Goal: Task Accomplishment & Management: Manage account settings

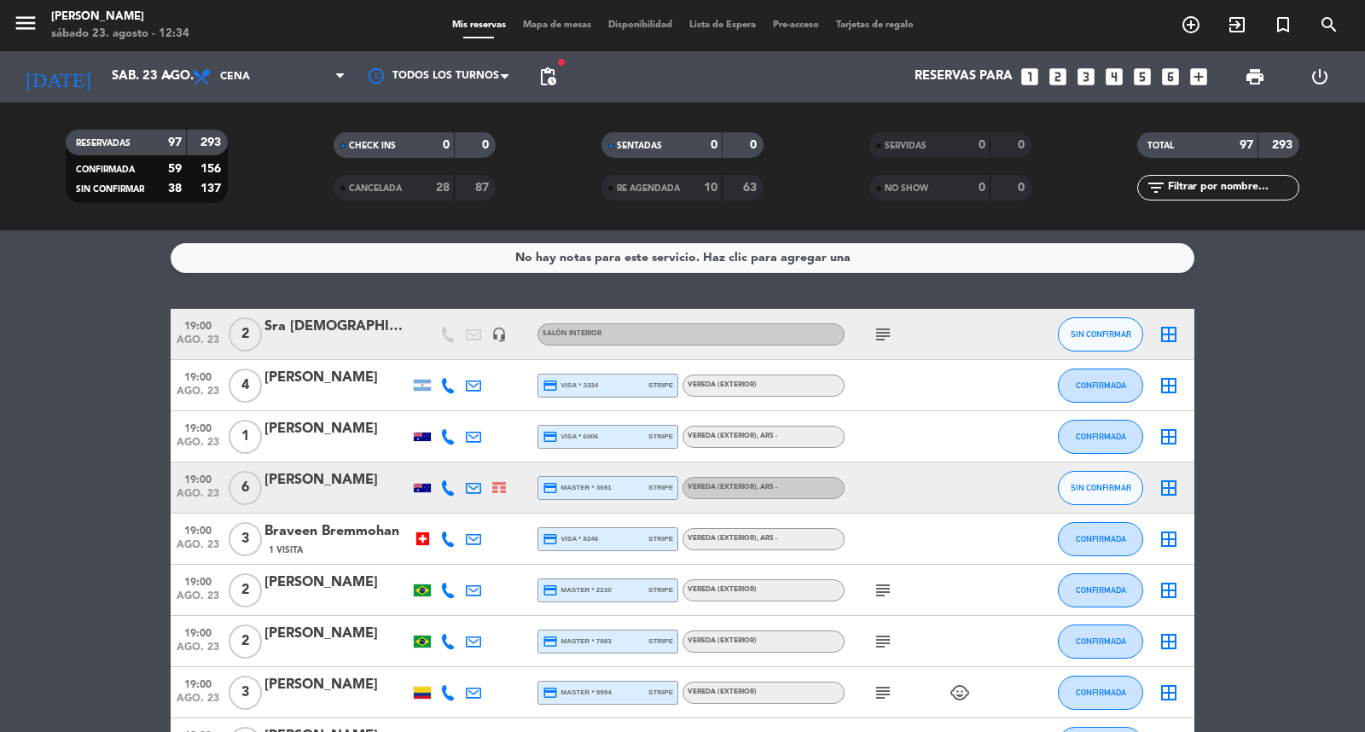
click at [896, 342] on div "subject" at bounding box center [922, 334] width 154 height 50
drag, startPoint x: 896, startPoint y: 342, endPoint x: 886, endPoint y: 341, distance: 10.3
click at [886, 341] on div "subject" at bounding box center [922, 334] width 154 height 50
click at [886, 341] on icon "subject" at bounding box center [883, 334] width 20 height 20
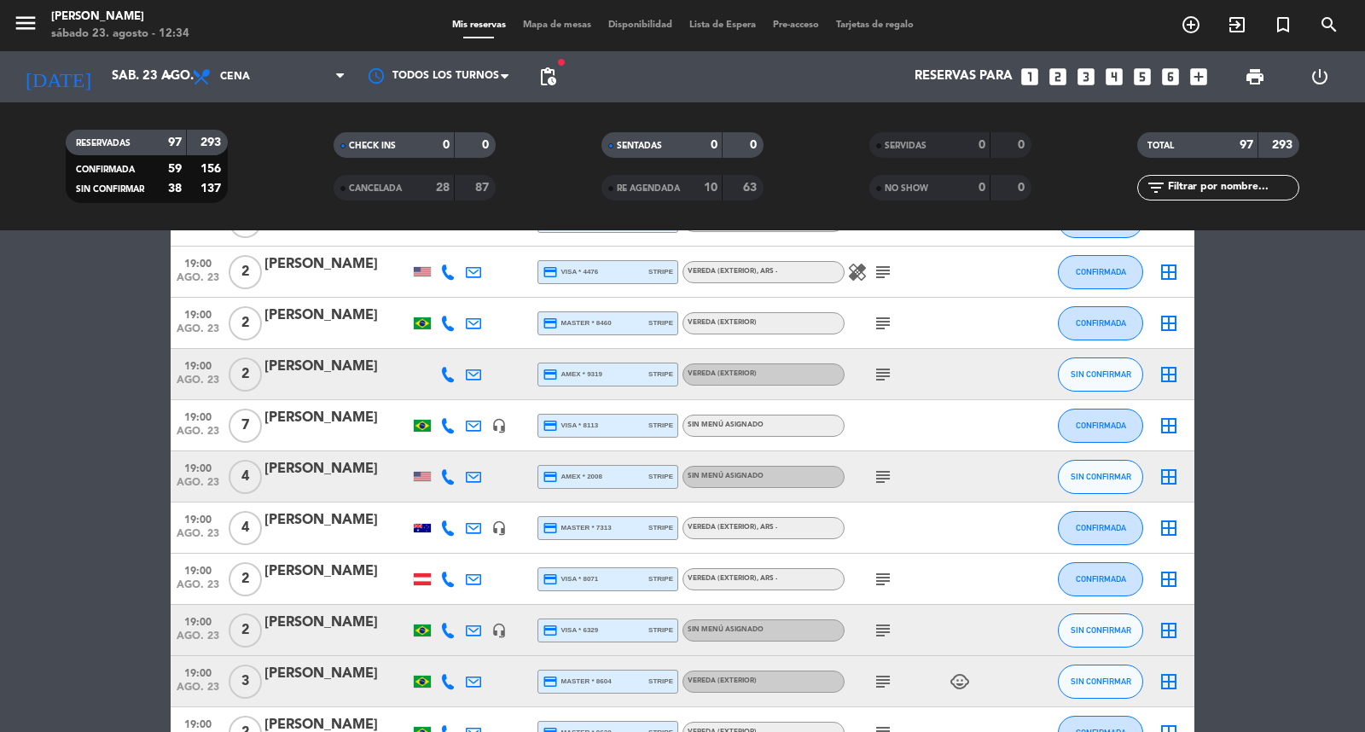
scroll to position [1232, 0]
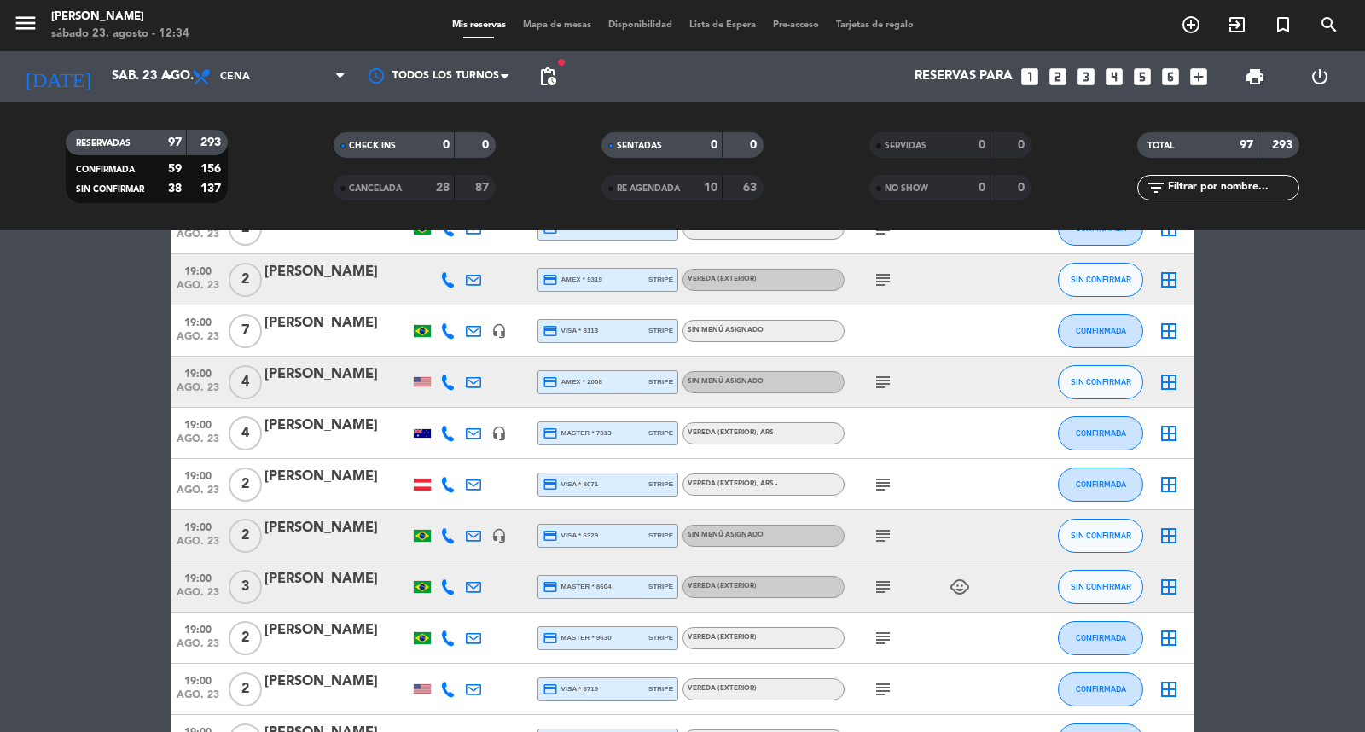
click at [884, 392] on icon "subject" at bounding box center [883, 382] width 20 height 20
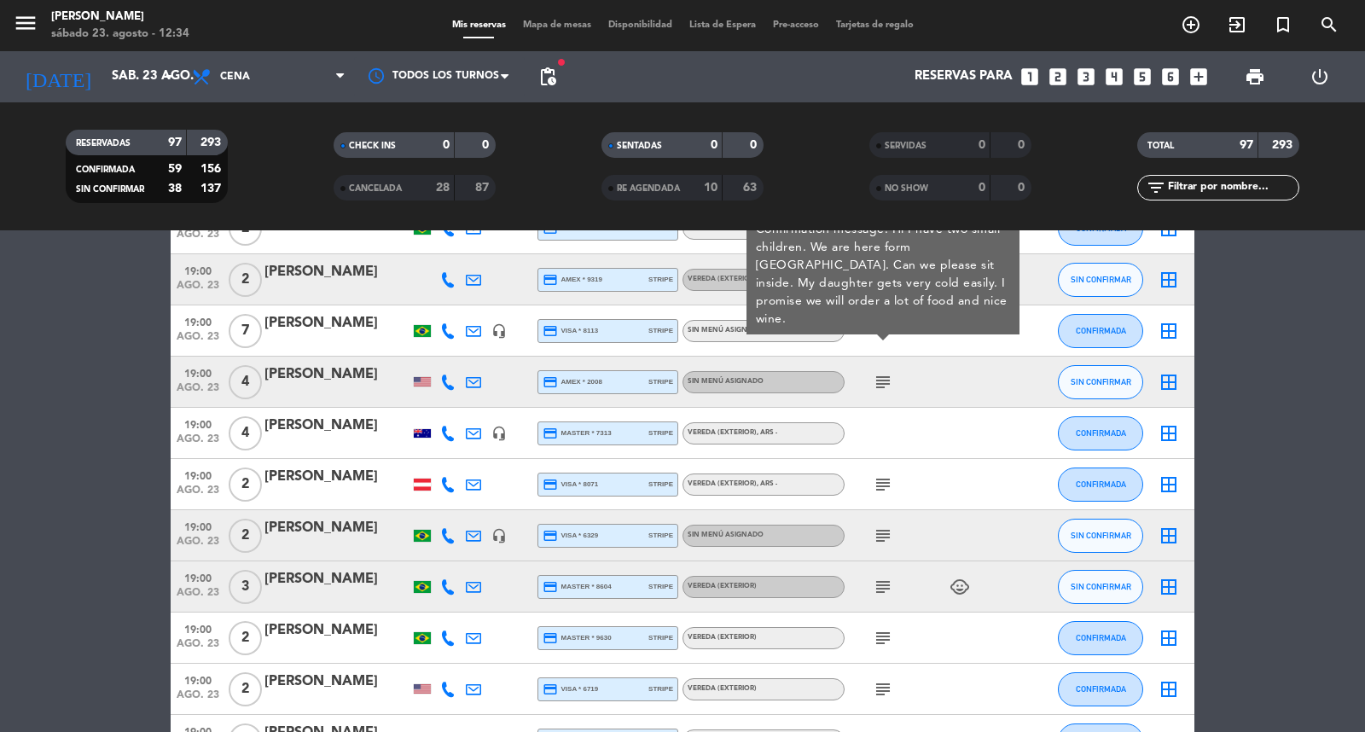
scroll to position [1137, 0]
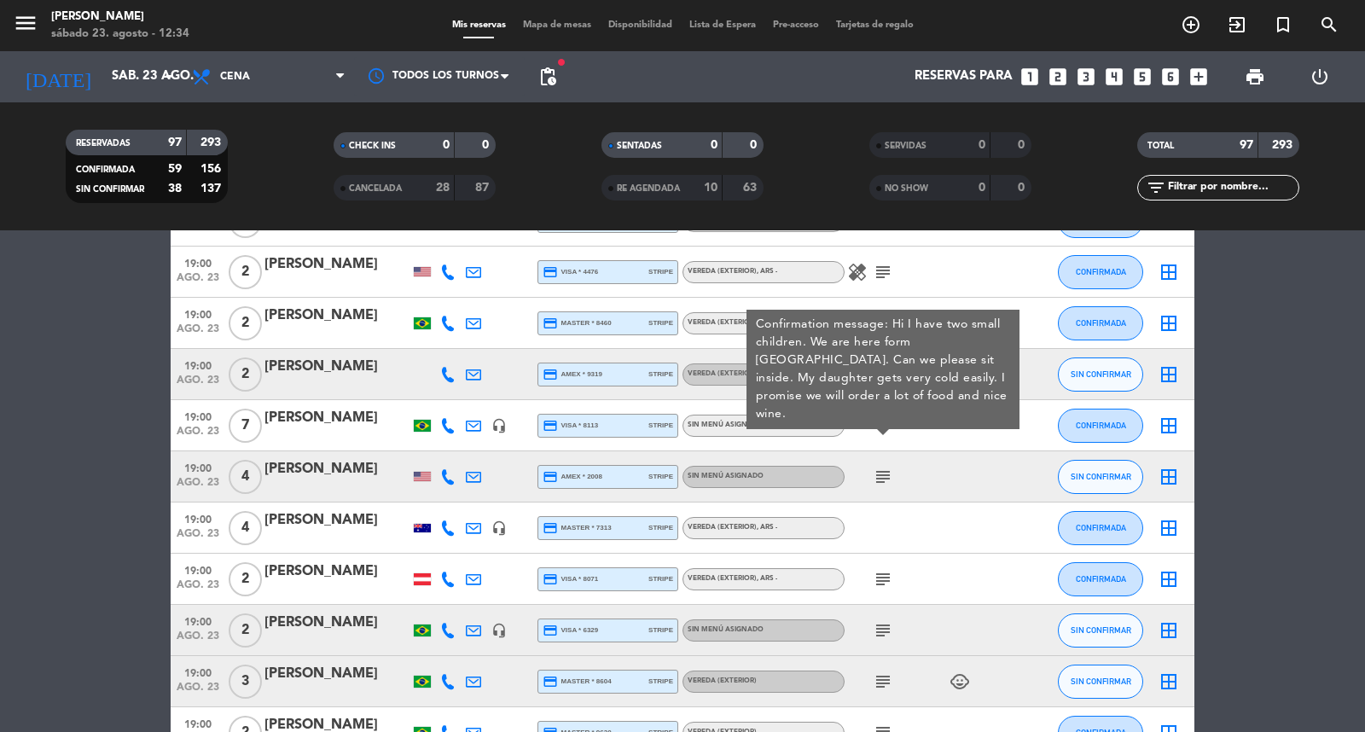
click at [337, 479] on div "[PERSON_NAME]" at bounding box center [336, 469] width 145 height 22
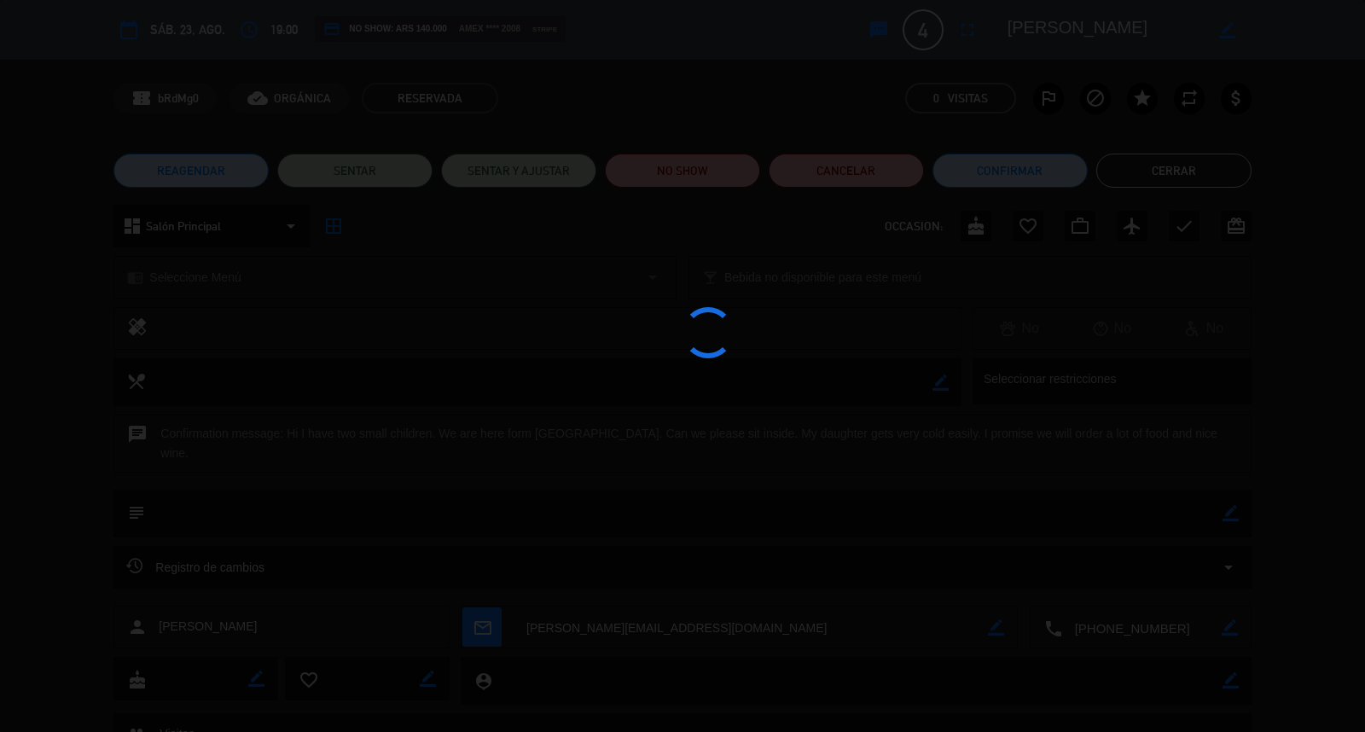
click at [213, 274] on div at bounding box center [682, 366] width 1365 height 732
click at [211, 274] on div at bounding box center [682, 366] width 1365 height 732
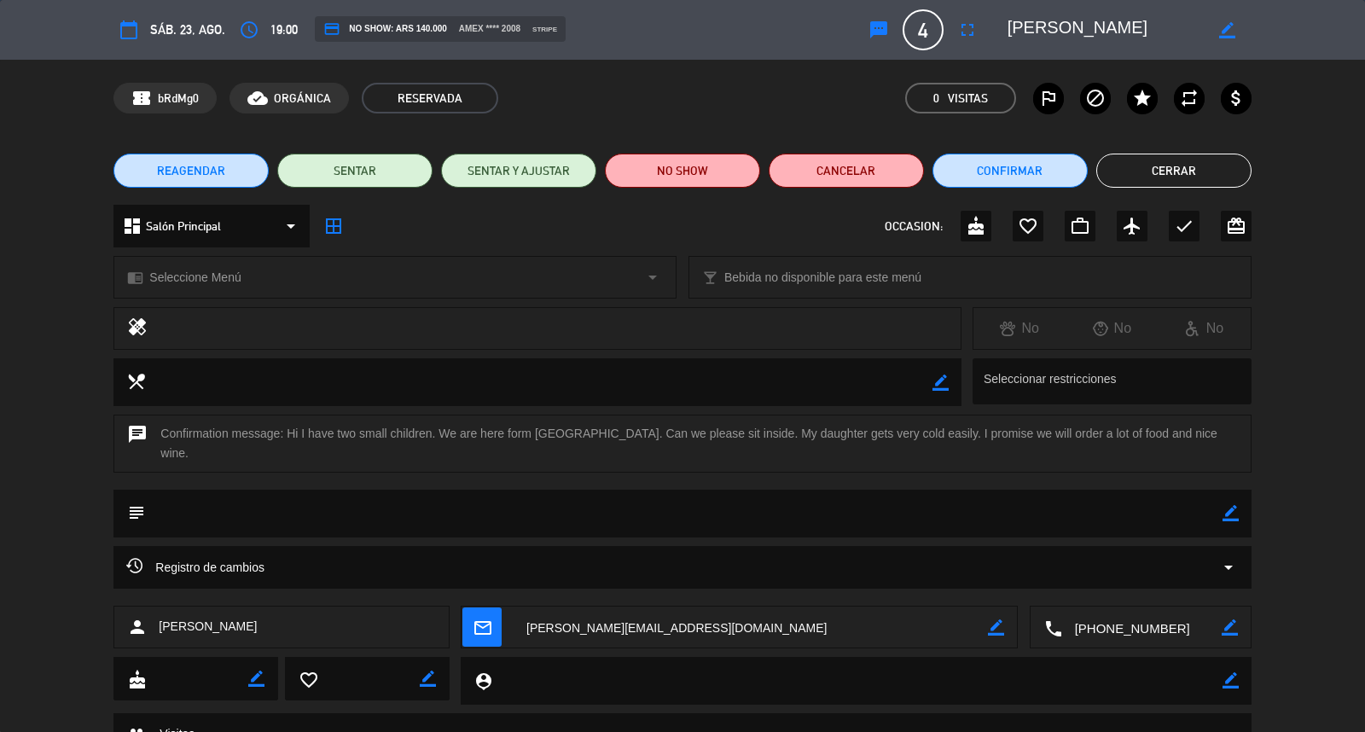
click at [211, 276] on span "Seleccione Menú" at bounding box center [194, 278] width 91 height 20
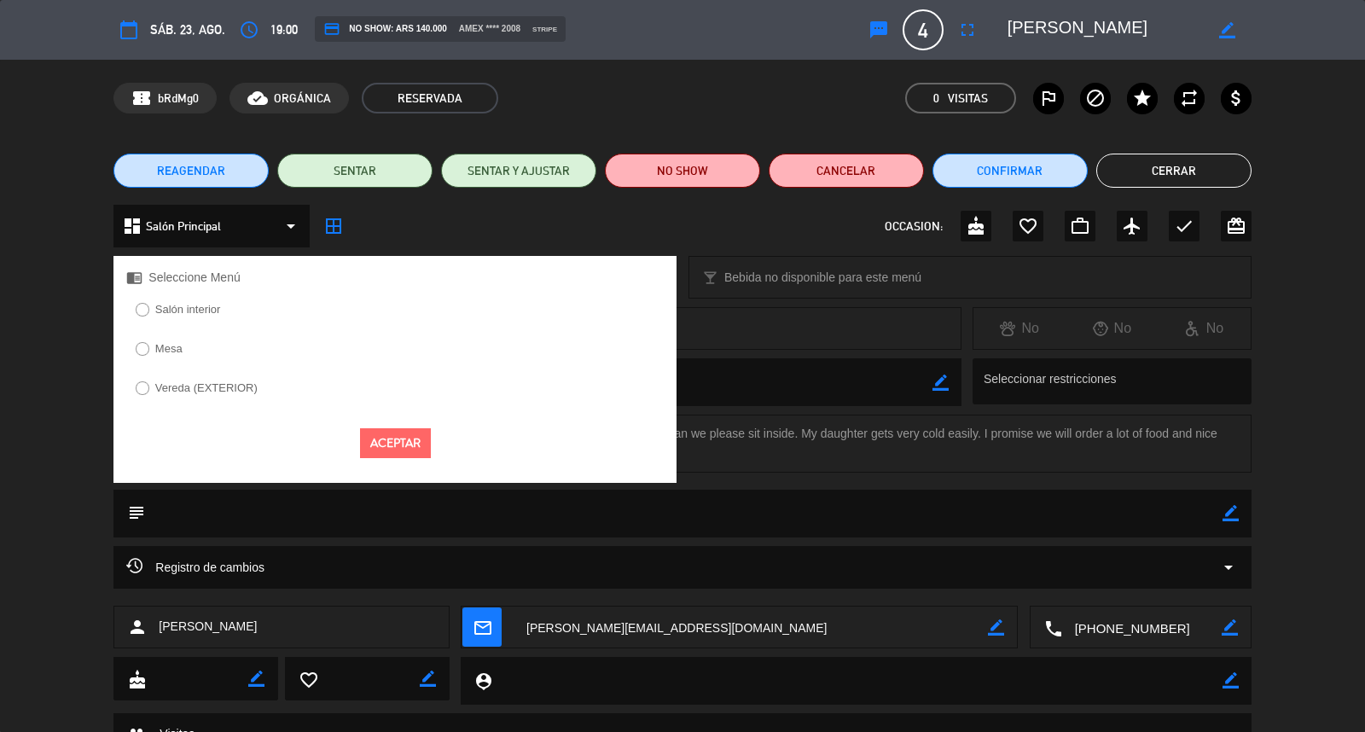
click at [188, 308] on label "Salón interior" at bounding box center [188, 309] width 66 height 11
drag, startPoint x: 364, startPoint y: 470, endPoint x: 725, endPoint y: 352, distance: 379.6
click at [365, 458] on button "Aceptar" at bounding box center [395, 443] width 71 height 30
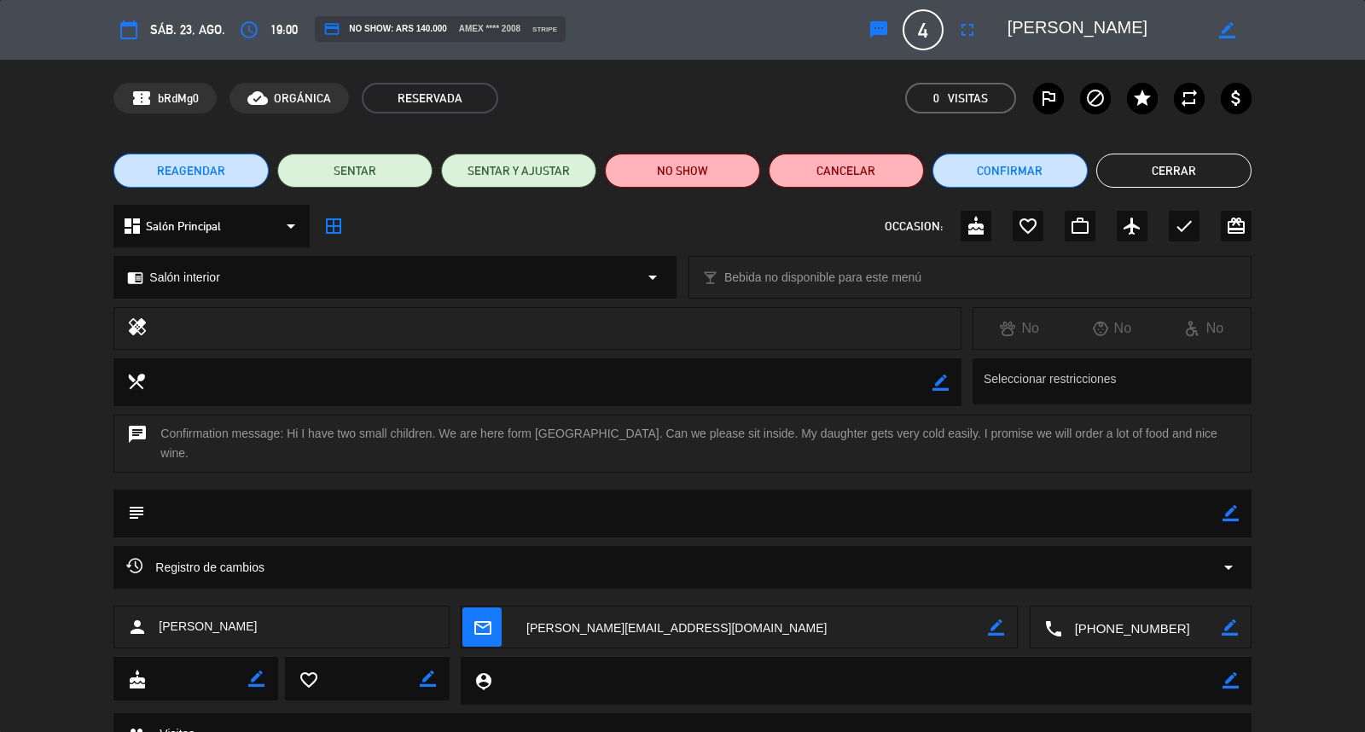
click at [1106, 169] on button "Cerrar" at bounding box center [1173, 171] width 155 height 34
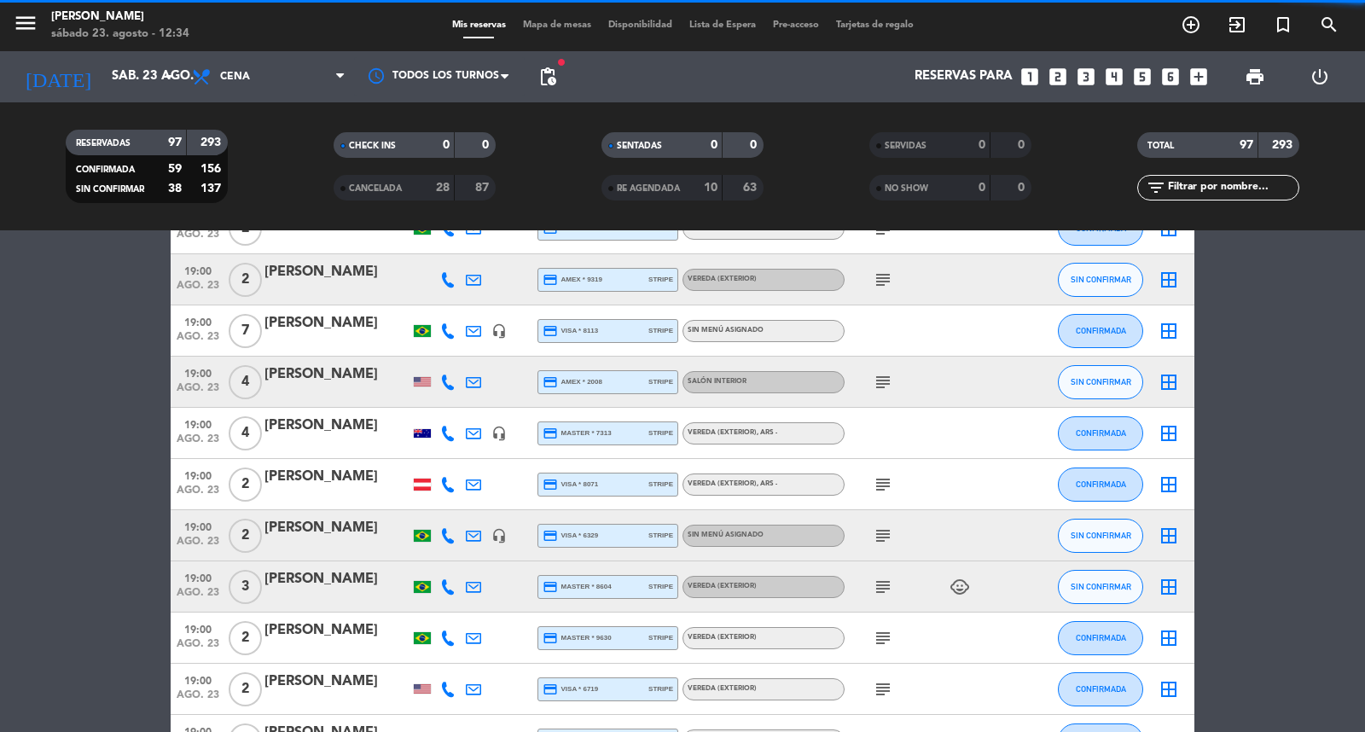
scroll to position [1421, 0]
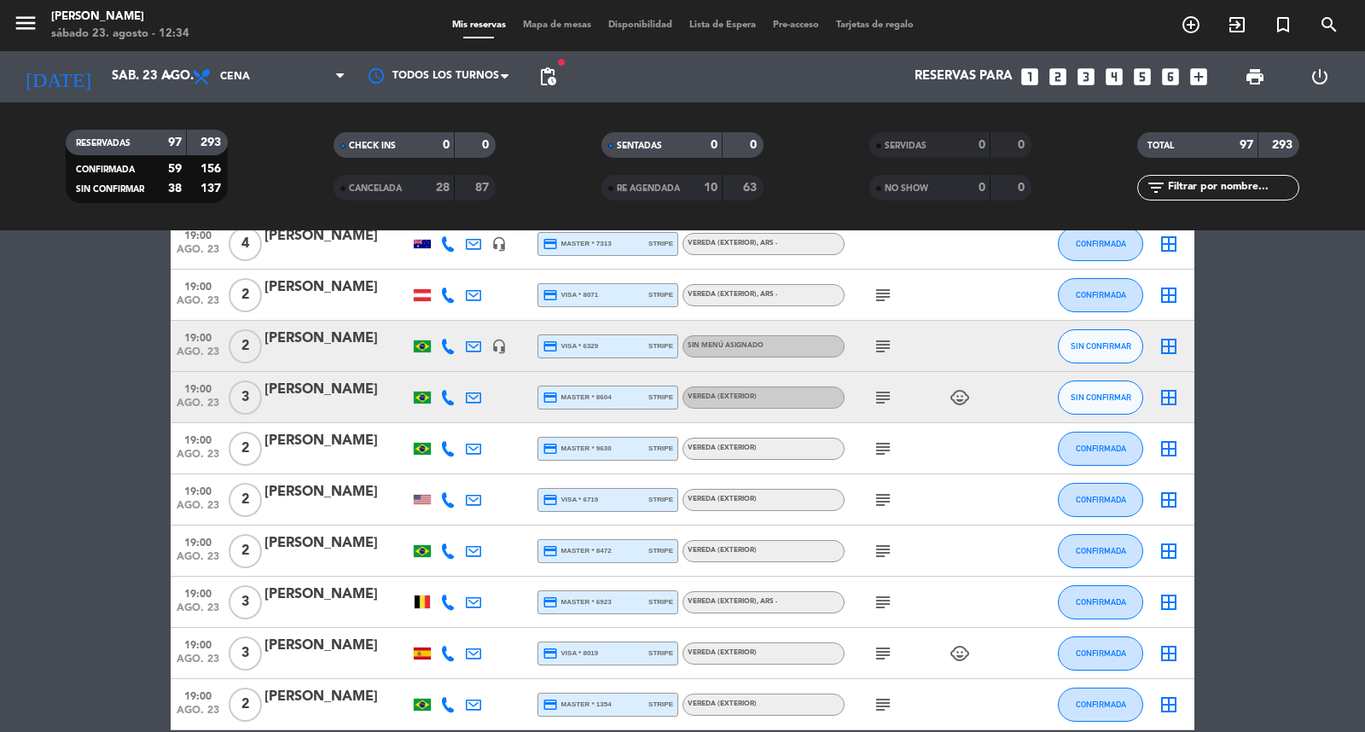
drag, startPoint x: 151, startPoint y: 372, endPoint x: 220, endPoint y: 357, distance: 70.8
click at [889, 350] on icon "subject" at bounding box center [883, 346] width 20 height 20
click at [190, 353] on span "ago. 23" at bounding box center [198, 356] width 43 height 20
click at [299, 401] on div "[PERSON_NAME]" at bounding box center [336, 390] width 145 height 22
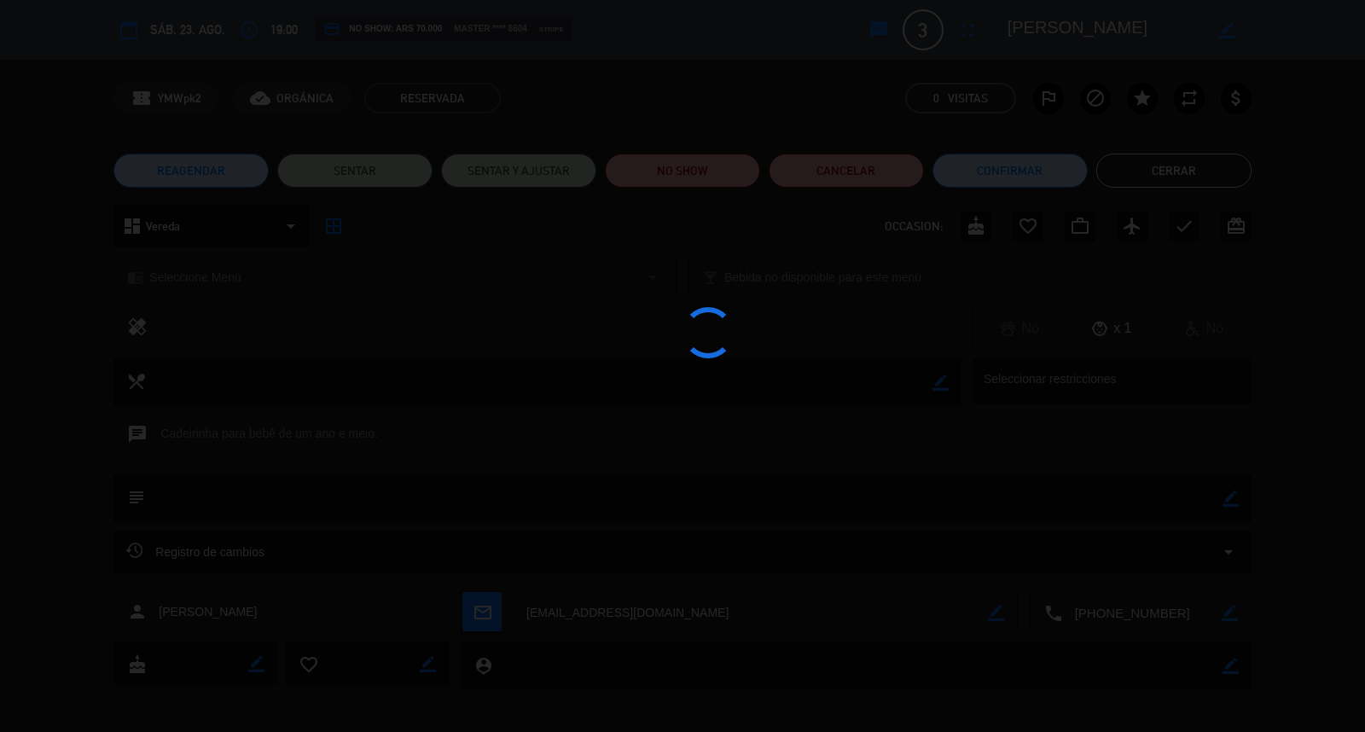
click at [198, 273] on edit-booking-info-modal "calendar_today sáb. 23, ago. access_time 19:00 credit_card NO SHOW: ARS 70.000 …" at bounding box center [682, 366] width 1365 height 732
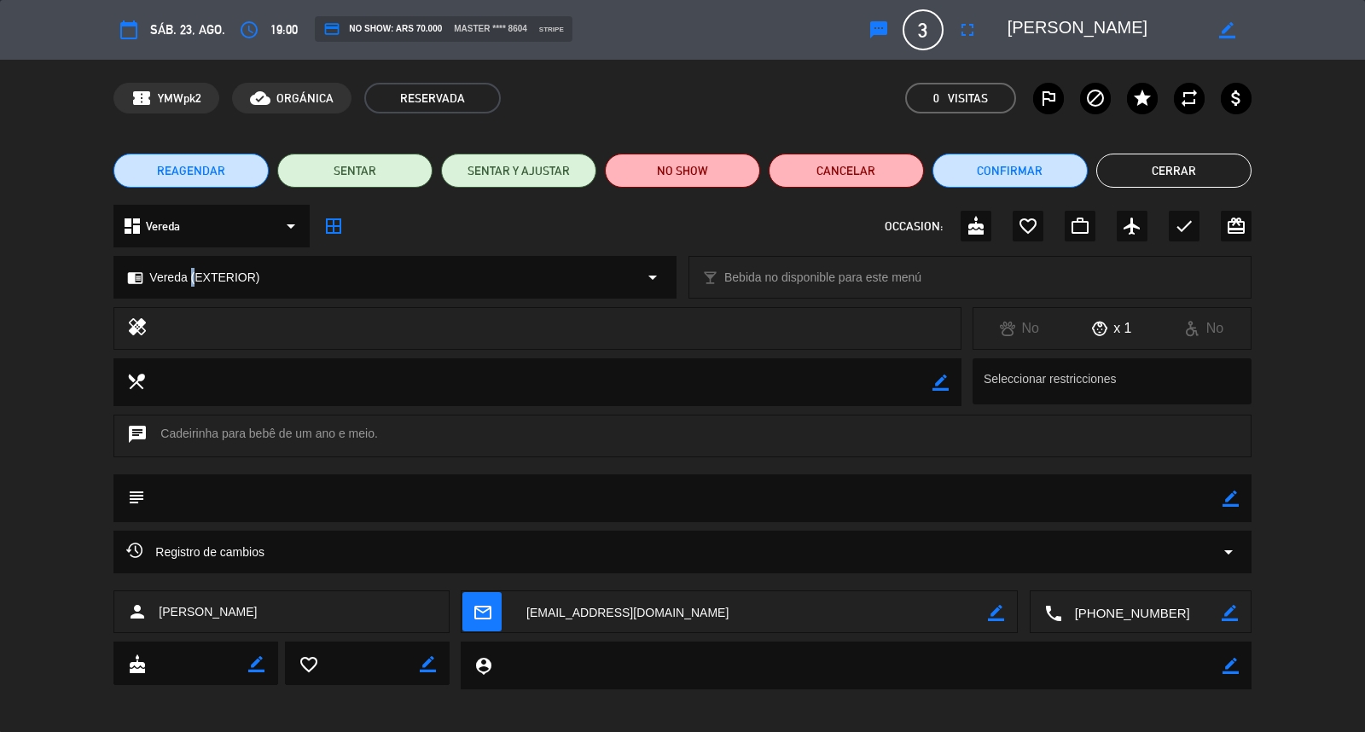
click at [197, 271] on span "Vereda (EXTERIOR)" at bounding box center [204, 278] width 110 height 20
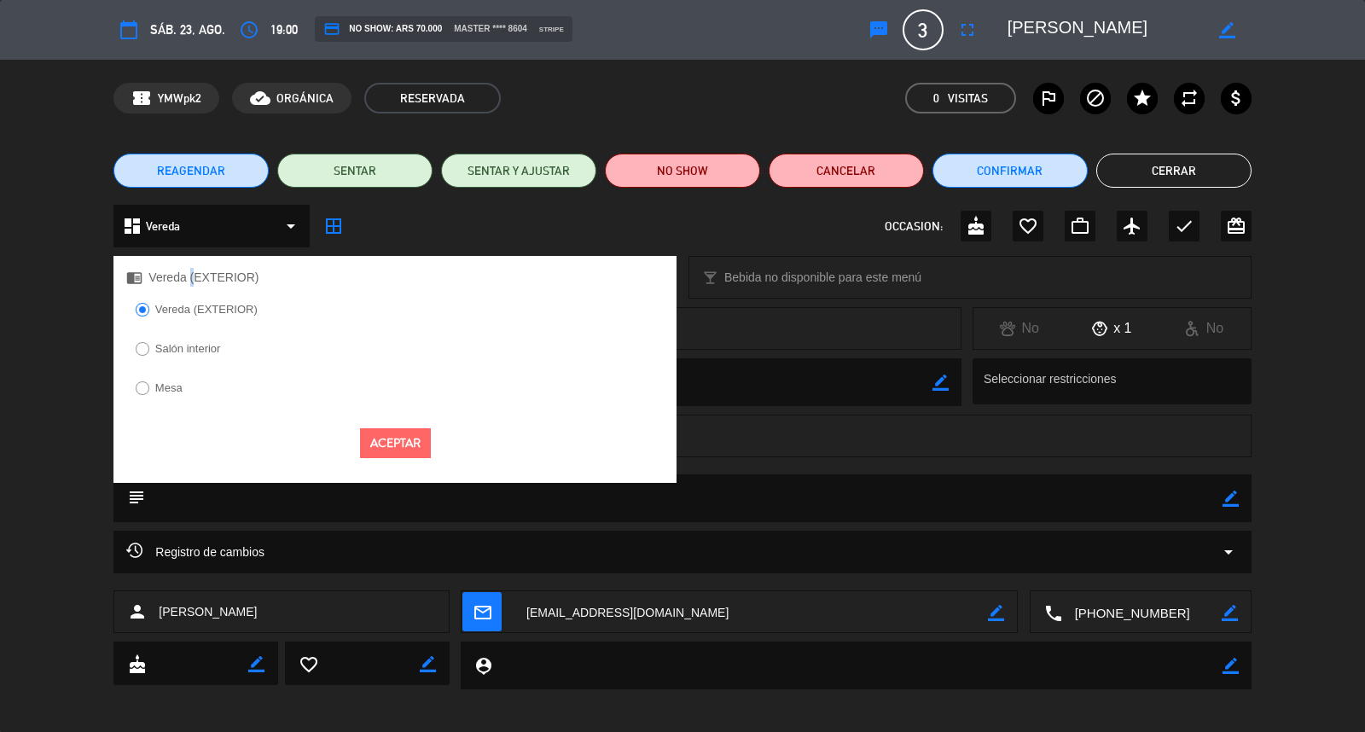
drag, startPoint x: 210, startPoint y: 356, endPoint x: 277, endPoint y: 386, distance: 73.7
click at [212, 354] on label "Salón interior" at bounding box center [188, 348] width 66 height 11
click at [377, 458] on button "Aceptar" at bounding box center [395, 443] width 71 height 30
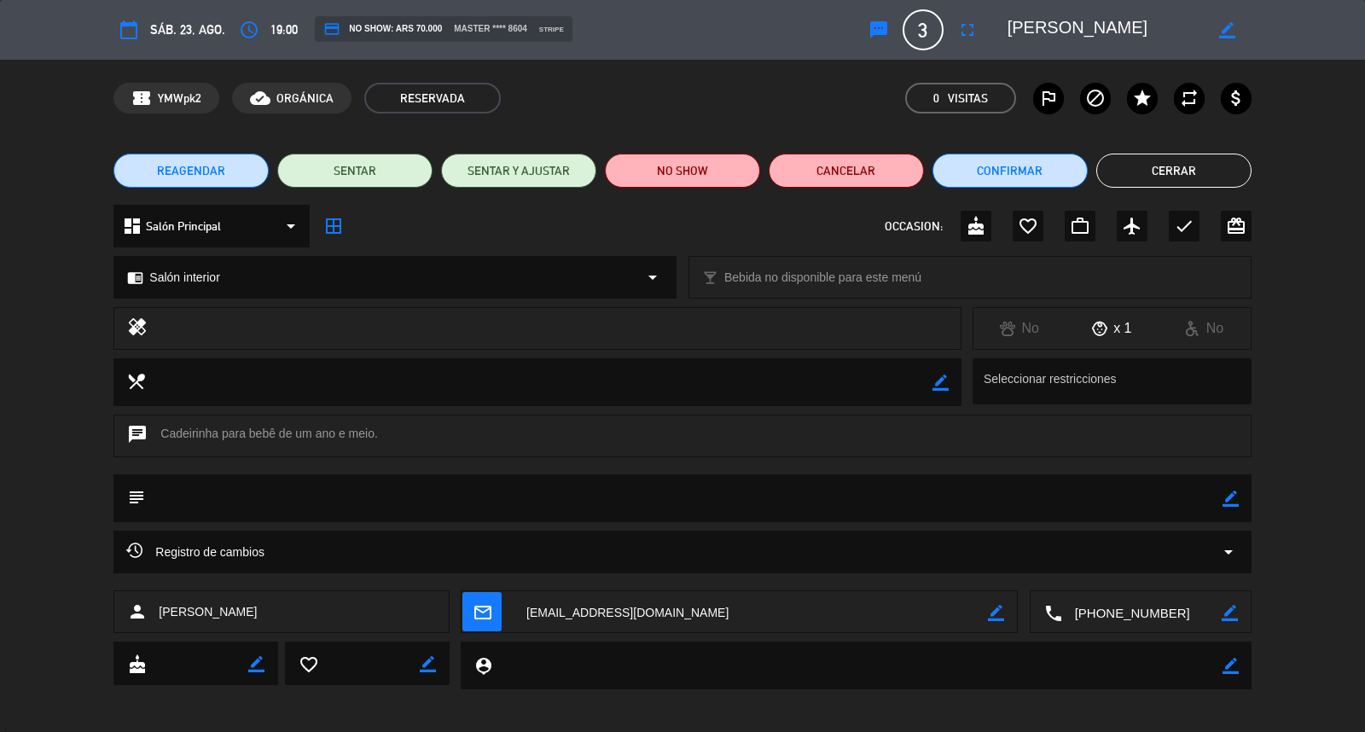
click at [1143, 180] on button "Cerrar" at bounding box center [1173, 171] width 155 height 34
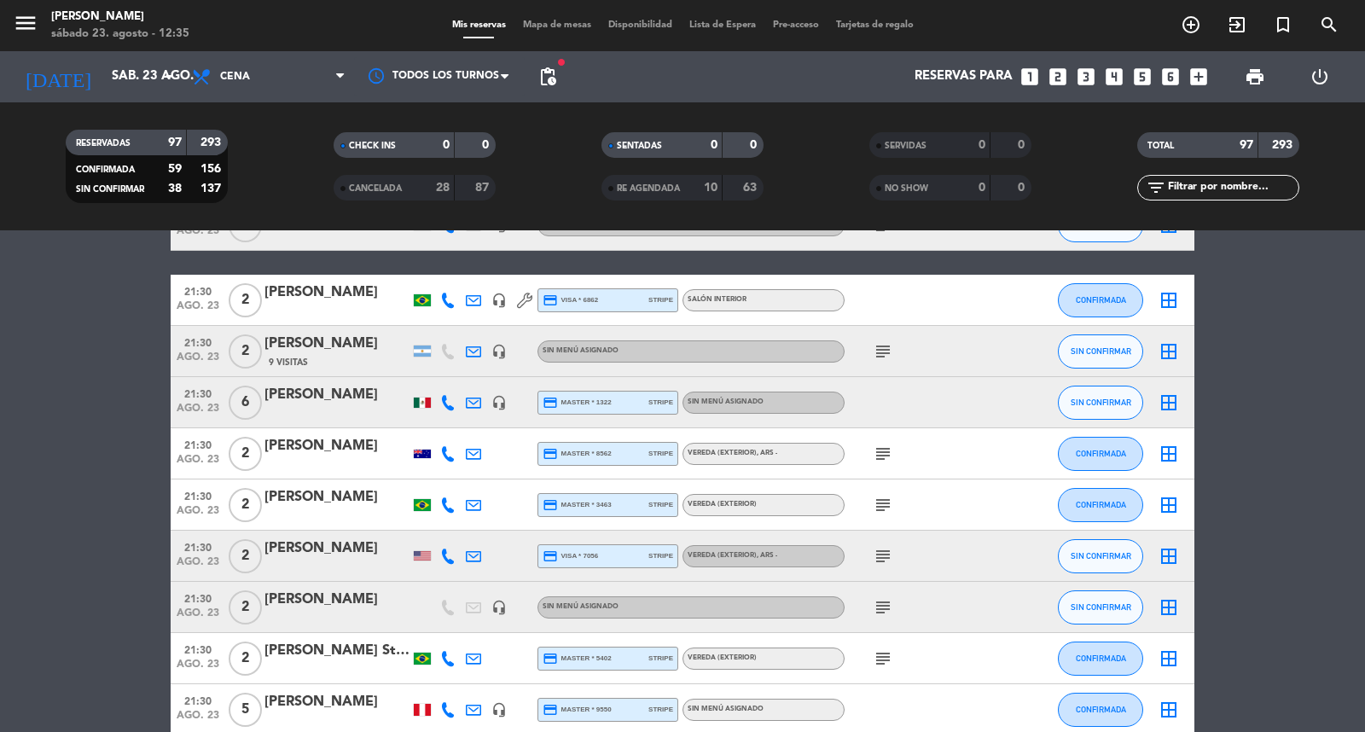
scroll to position [2843, 0]
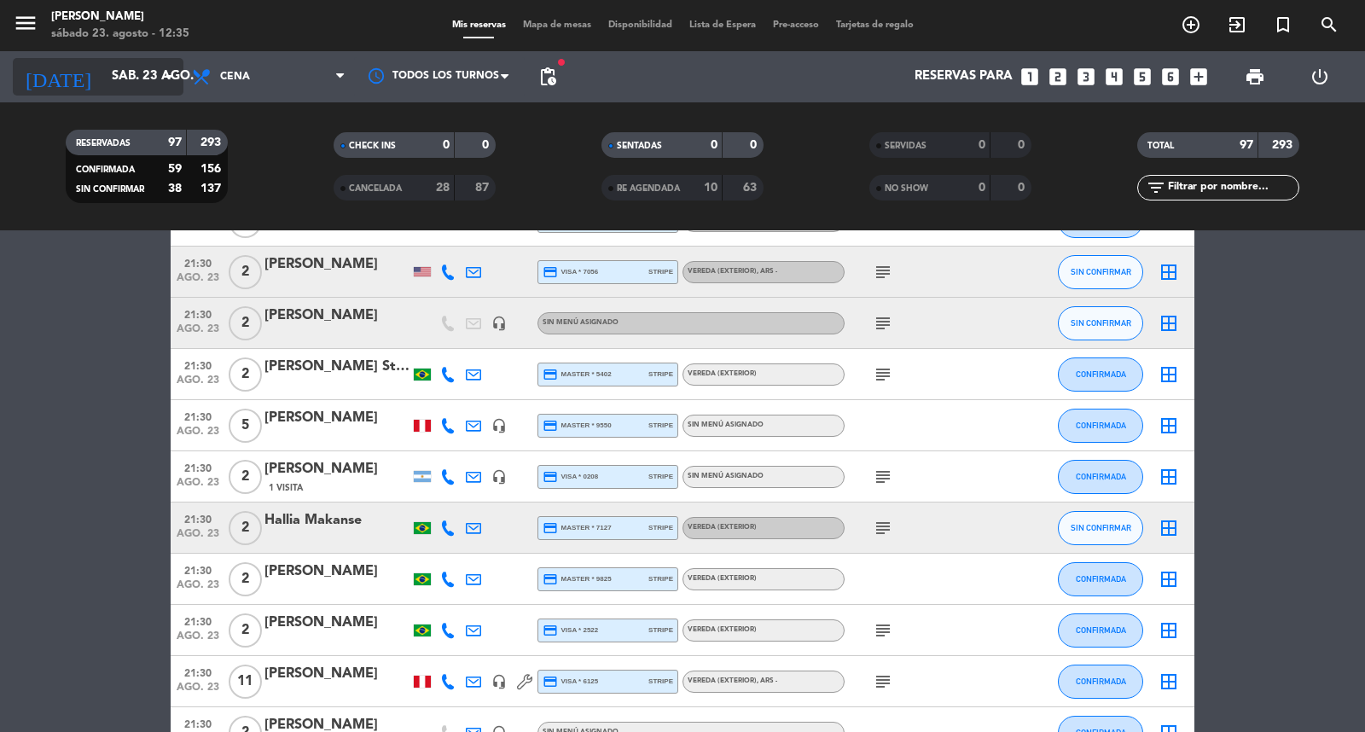
click at [126, 65] on input "sáb. 23 ago." at bounding box center [185, 77] width 165 height 32
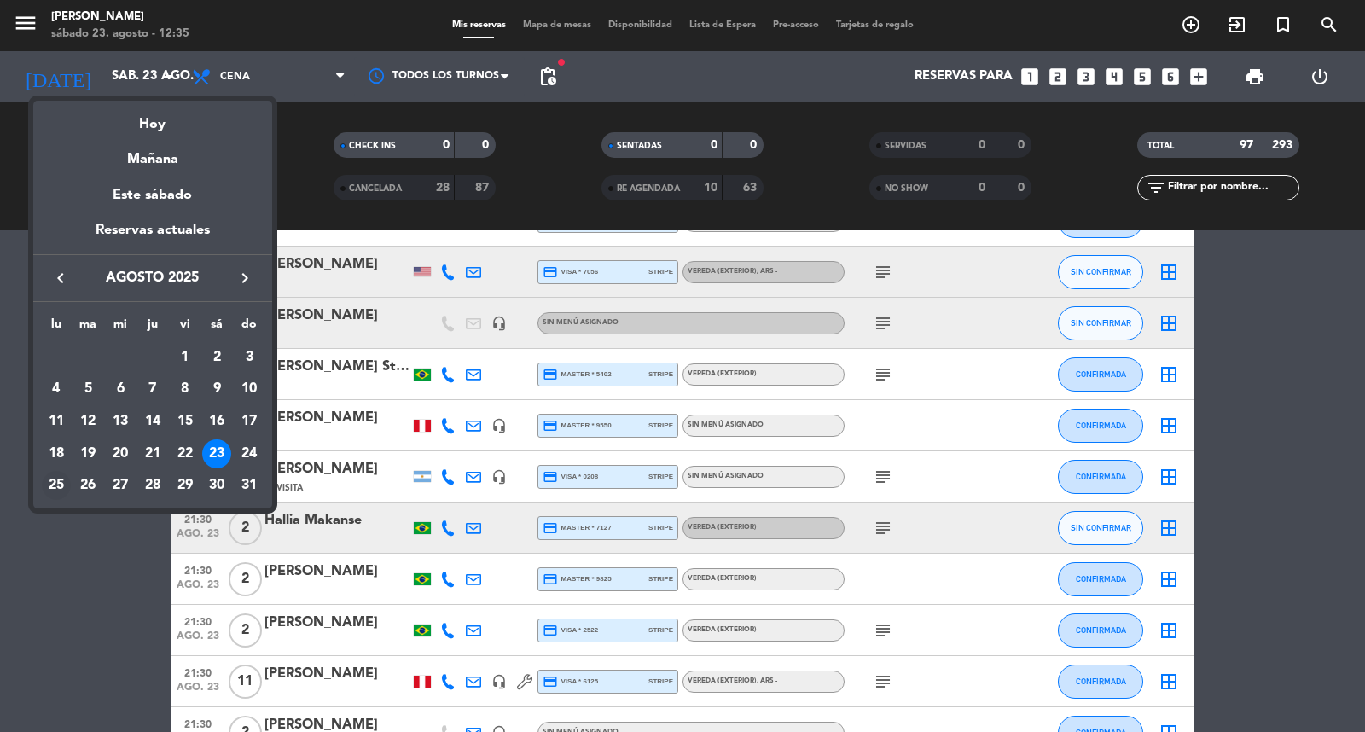
click at [49, 486] on div "25" at bounding box center [56, 485] width 29 height 29
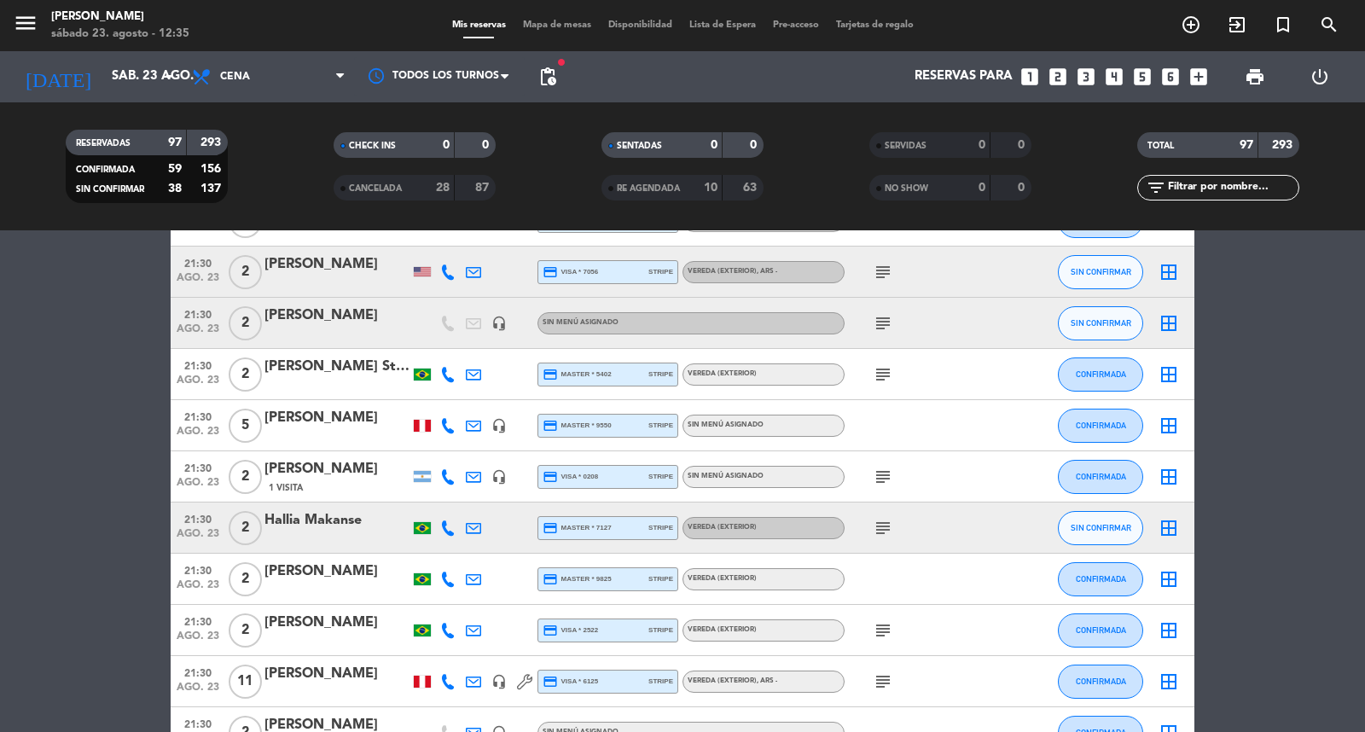
type input "lun. 25 ago."
drag, startPoint x: 335, startPoint y: 45, endPoint x: 313, endPoint y: 72, distance: 34.5
click at [331, 52] on div "menu [PERSON_NAME] 23. agosto - 12:35 Mis reservas Mapa de mesas Disponibilidad…" at bounding box center [682, 115] width 1365 height 230
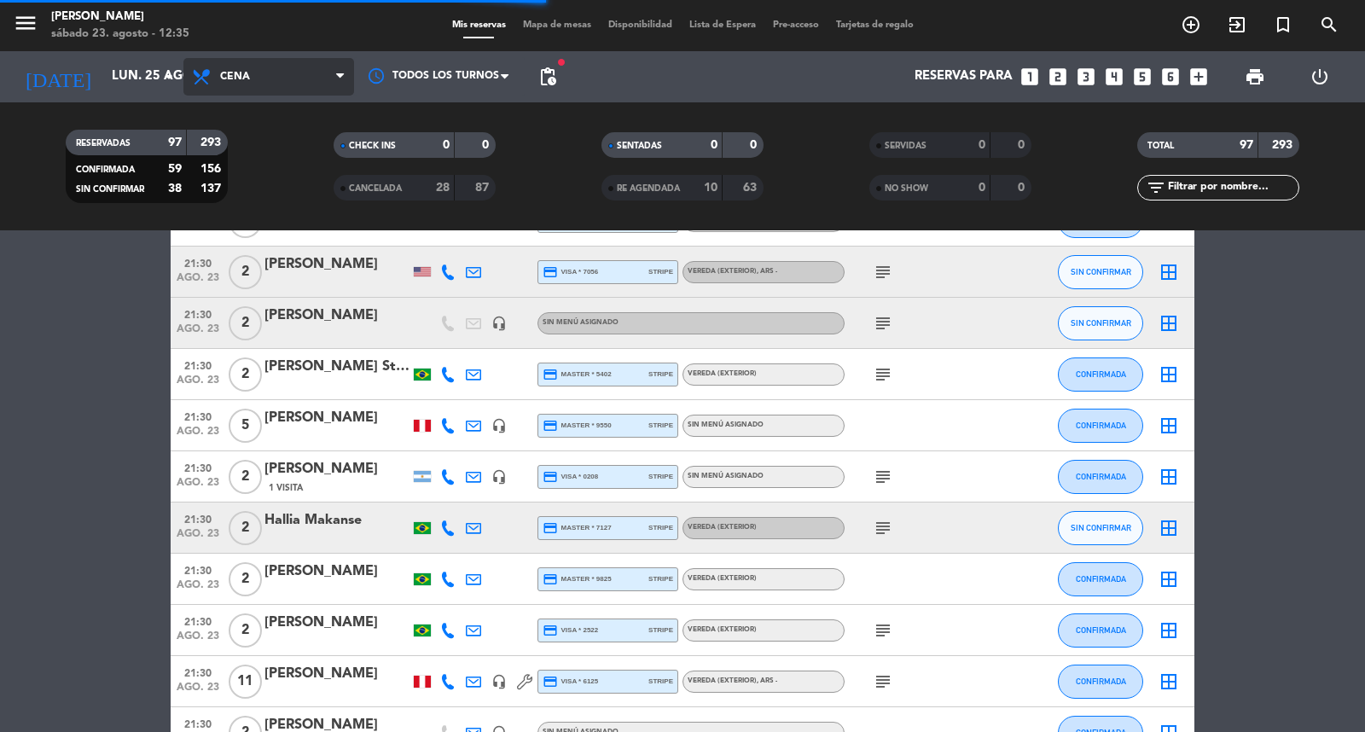
click at [297, 79] on span "Cena" at bounding box center [268, 77] width 171 height 38
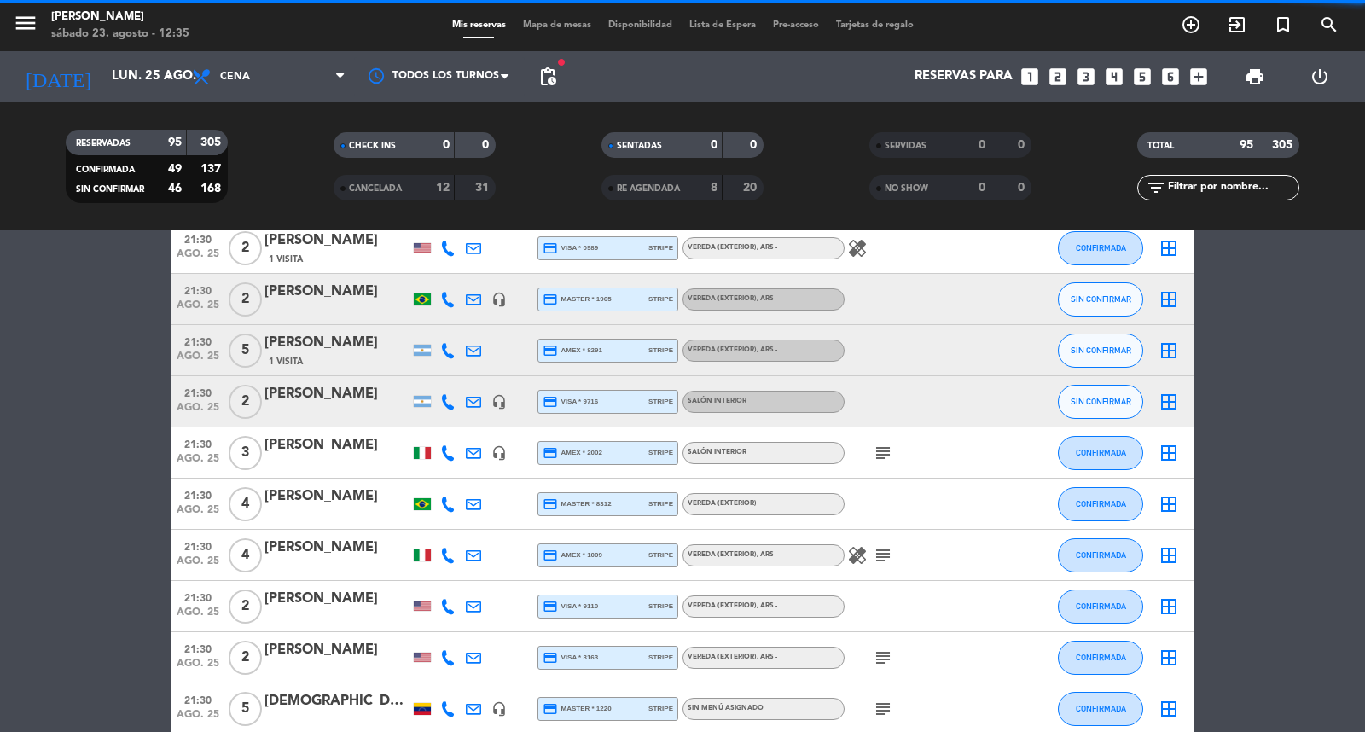
click at [224, 152] on div "CONFIRMADA 49 137 SIN CONFIRMAR 46 168" at bounding box center [147, 172] width 162 height 61
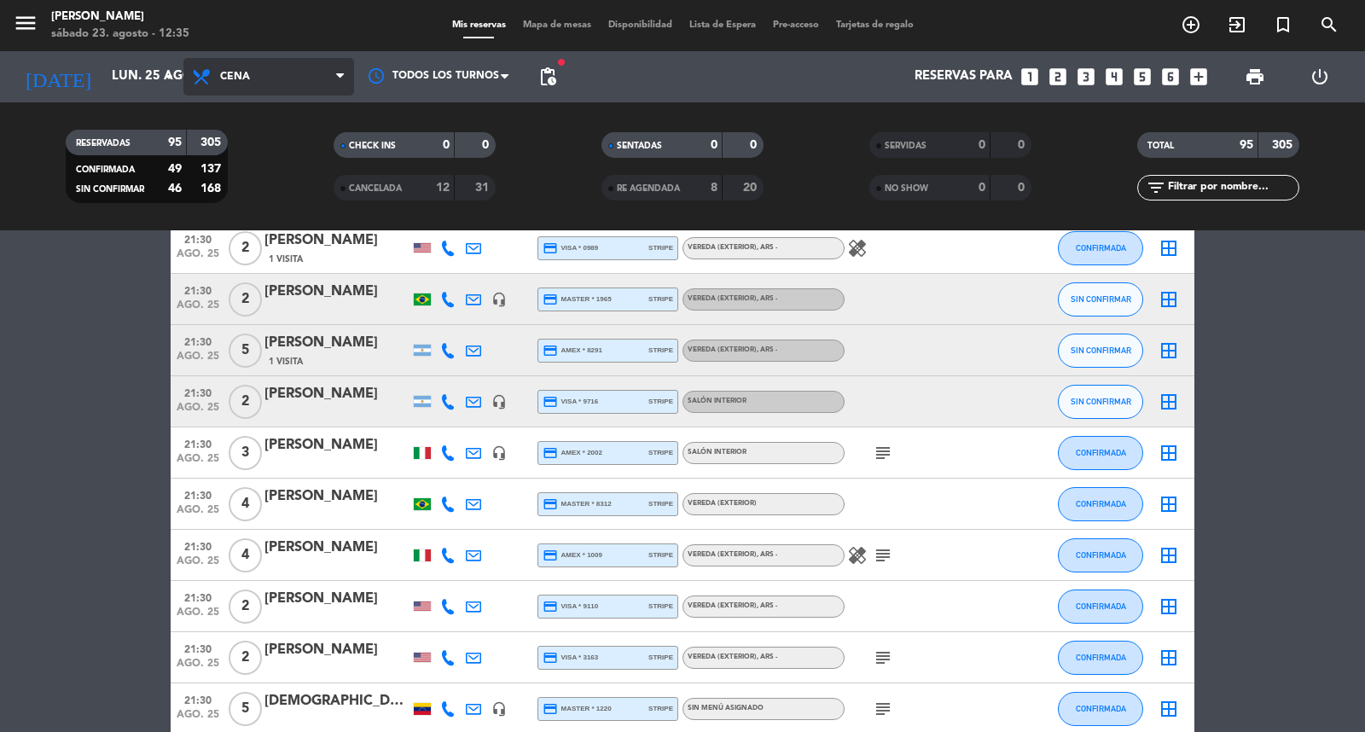
click at [267, 70] on span "Cena" at bounding box center [268, 77] width 171 height 38
click at [214, 136] on div "menu [PERSON_NAME] 23. agosto - 12:35 Mis reservas Mapa de mesas Disponibilidad…" at bounding box center [682, 115] width 1365 height 230
